Goal: Task Accomplishment & Management: Use online tool/utility

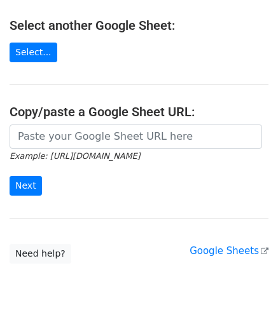
scroll to position [166, 0]
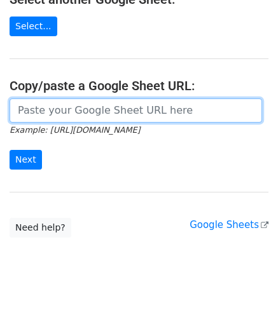
click at [40, 107] on input "url" at bounding box center [136, 110] width 252 height 24
paste input "https://docs.google.com/spreadsheets/d/1JxWc_IuGM-tCcrKy-Pi0kyzrO0st5XKSa53XwEa…"
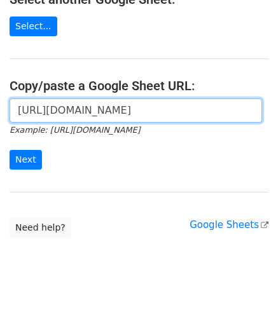
scroll to position [0, 264]
type input "https://docs.google.com/spreadsheets/d/1JxWc_IuGM-tCcrKy-Pi0kyzrO0st5XKSa53XwEa…"
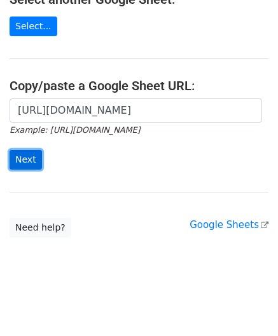
click at [32, 157] on input "Next" at bounding box center [26, 160] width 32 height 20
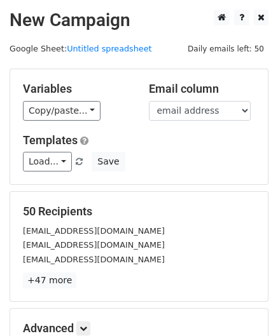
scroll to position [155, 0]
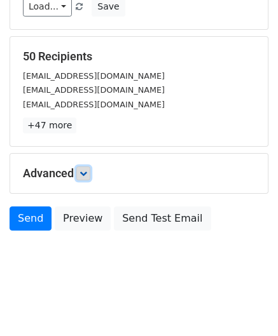
click at [87, 171] on icon at bounding box center [83, 174] width 8 height 8
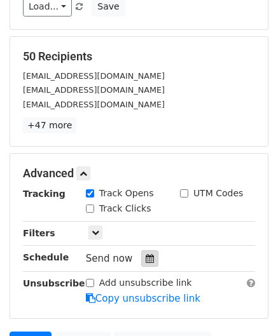
click at [145, 257] on icon at bounding box center [149, 258] width 8 height 9
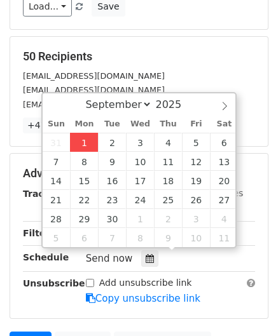
type input "[DATE] 12:00"
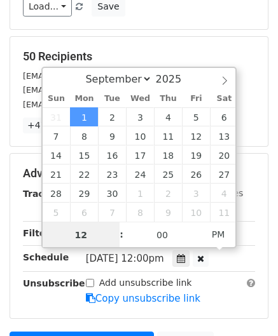
paste input "Hour"
type input "2"
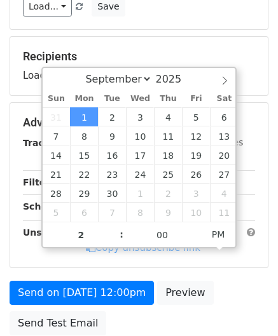
type input "[DATE] 14:00"
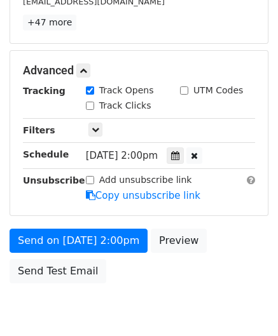
scroll to position [309, 0]
